Goal: Submit feedback/report problem: Submit feedback/report problem

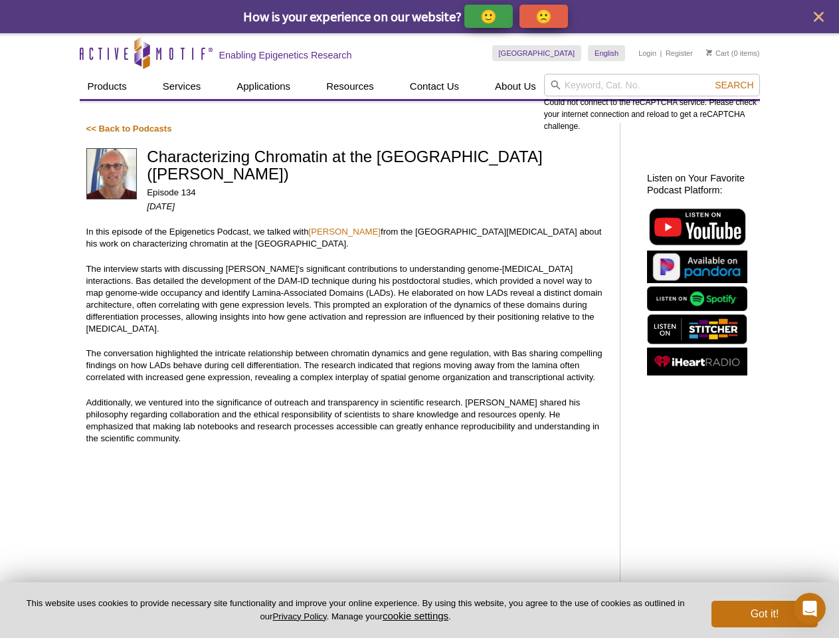
click at [490, 16] on p "🙂" at bounding box center [489, 16] width 17 height 17
click at [546, 16] on span "Give Feedback" at bounding box center [541, 16] width 79 height 15
click at [819, 17] on icon "close" at bounding box center [819, 17] width 10 height 10
click at [652, 85] on input "search" at bounding box center [652, 85] width 216 height 23
click at [734, 85] on span "Search" at bounding box center [734, 85] width 39 height 11
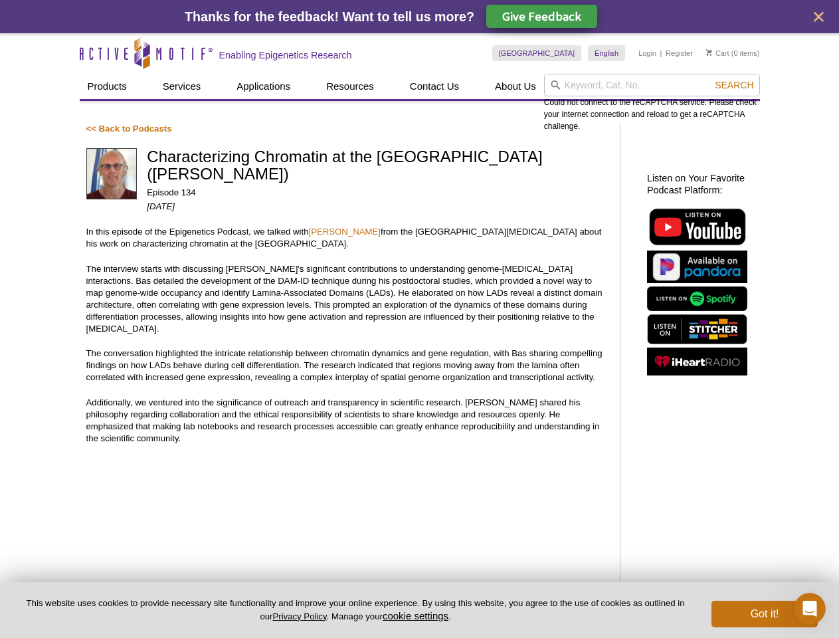
click at [418, 615] on button "cookie settings" at bounding box center [416, 615] width 66 height 11
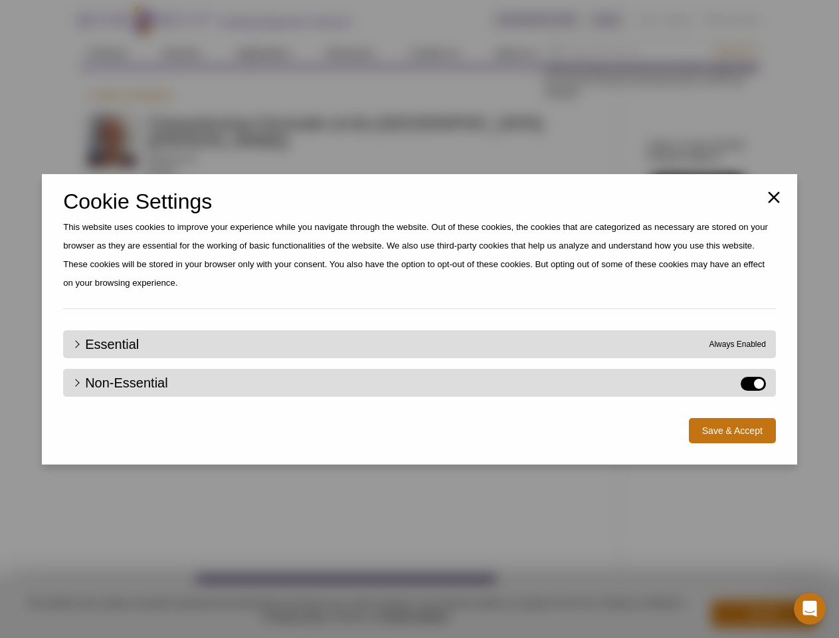
click at [765, 614] on div "Close Cookie Settings This website uses cookies to improve your experience whil…" at bounding box center [419, 319] width 839 height 638
click at [810, 609] on icon "Open Intercom Messenger" at bounding box center [811, 609] width 22 height 22
